Goal: Information Seeking & Learning: Learn about a topic

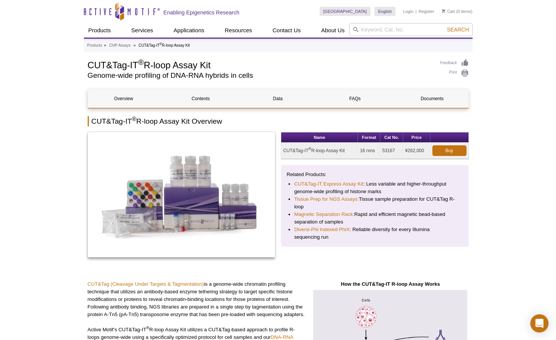
click at [382, 32] on link "Japanese" at bounding box center [394, 31] width 38 height 9
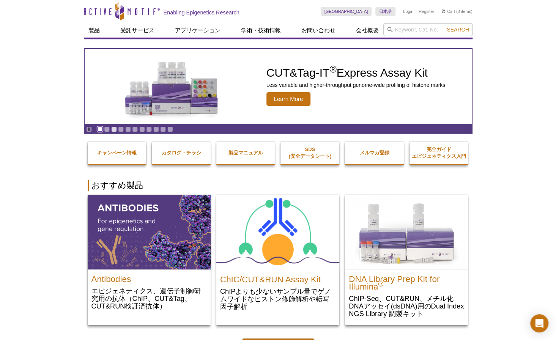
click at [98, 128] on link "Go to slide 1" at bounding box center [100, 129] width 6 height 6
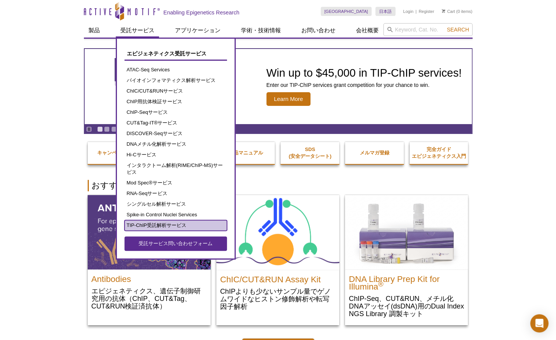
click at [153, 226] on link "TIP-ChIP受託解析サービス" at bounding box center [176, 225] width 103 height 11
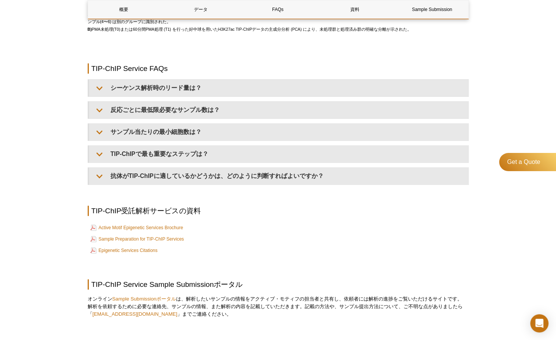
scroll to position [1755, 0]
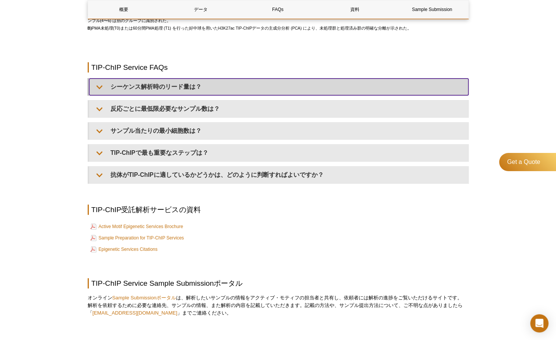
click at [134, 95] on summary "シーケンス解析時のリード量は？" at bounding box center [278, 87] width 379 height 17
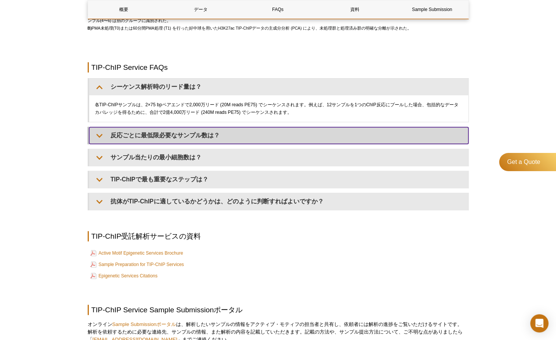
click at [118, 144] on summary "反応ごとに最低限必要なサンプル数は？" at bounding box center [278, 135] width 379 height 17
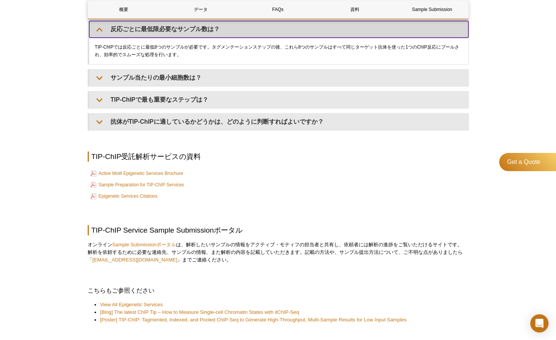
scroll to position [1881, 0]
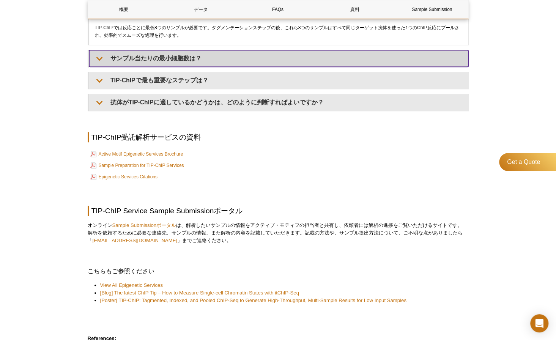
click at [125, 67] on summary "サンプル当たりの最小細胞数は？" at bounding box center [278, 58] width 379 height 17
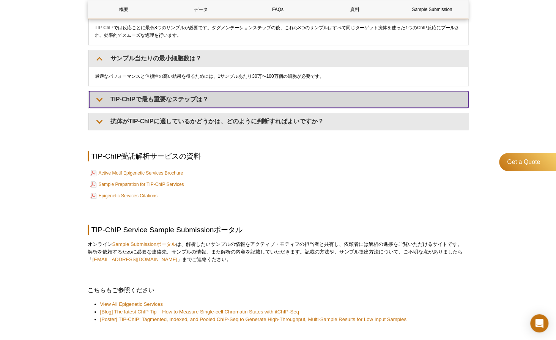
click at [151, 108] on summary "TIP-ChIPで最も重要なステップは？" at bounding box center [278, 99] width 379 height 17
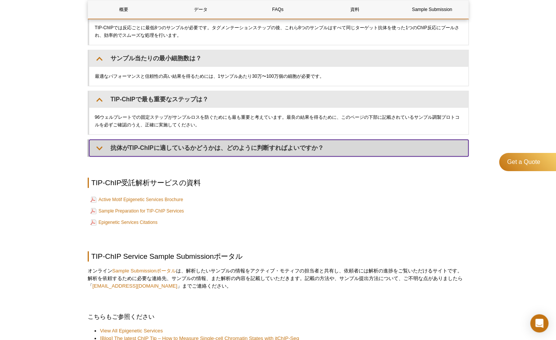
click at [171, 156] on summary "抗体がTIP-ChIPに適しているかどうかは、どのように判断すればよいですか？" at bounding box center [278, 148] width 379 height 17
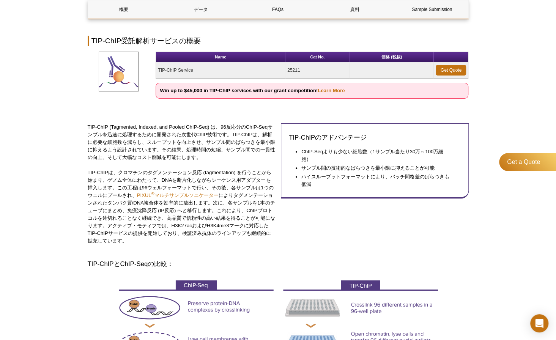
scroll to position [0, 0]
